Goal: Information Seeking & Learning: Learn about a topic

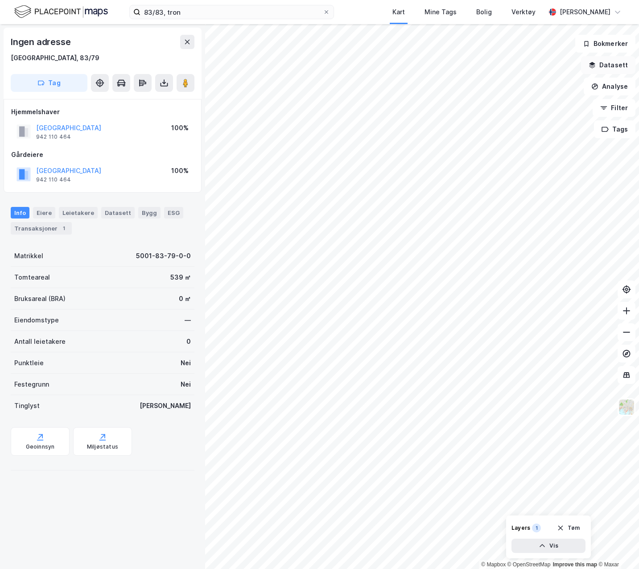
click at [600, 62] on button "Datasett" at bounding box center [608, 65] width 54 height 18
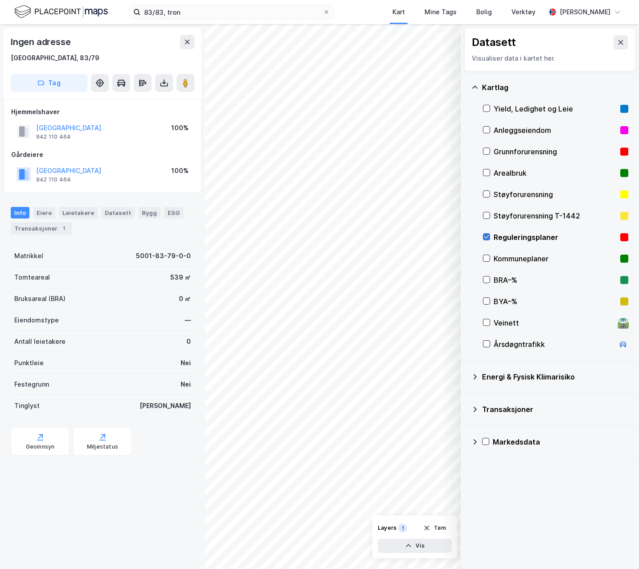
click at [486, 234] on icon at bounding box center [487, 237] width 6 height 6
click at [617, 44] on icon at bounding box center [620, 42] width 7 height 7
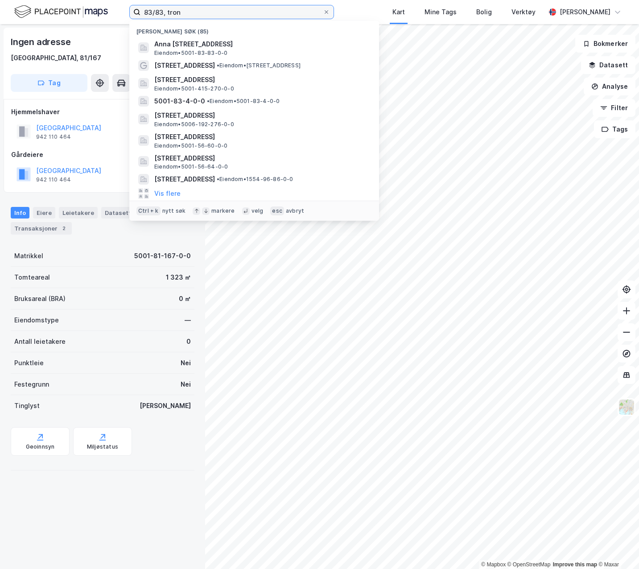
click at [153, 11] on input "83/83, tron" at bounding box center [232, 11] width 182 height 13
click at [162, 11] on input "83/83, tron" at bounding box center [232, 11] width 182 height 13
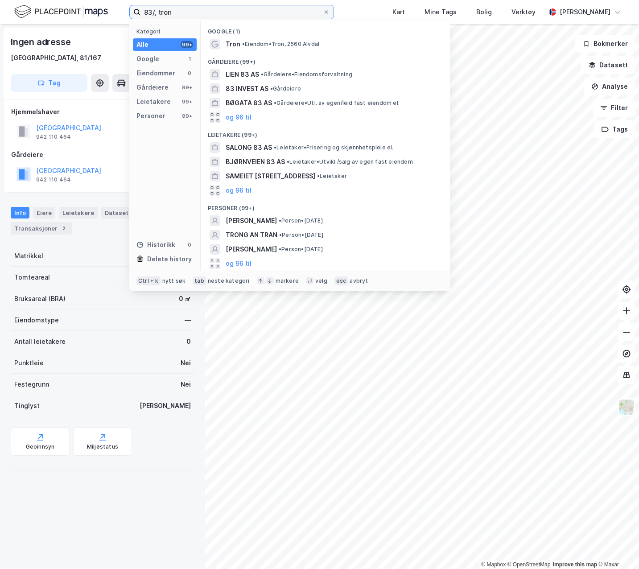
click at [230, 17] on input "83/, tron" at bounding box center [232, 11] width 182 height 13
type input "83/, tron"
